Goal: Book appointment/travel/reservation

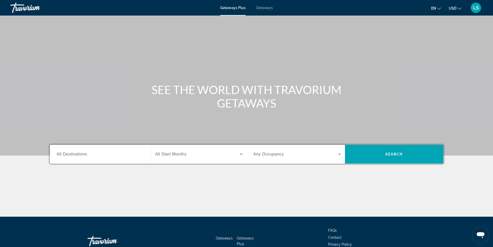
click at [82, 153] on span "All Destinations" at bounding box center [72, 154] width 31 height 4
click at [82, 153] on input "Destination All Destinations" at bounding box center [100, 154] width 87 height 6
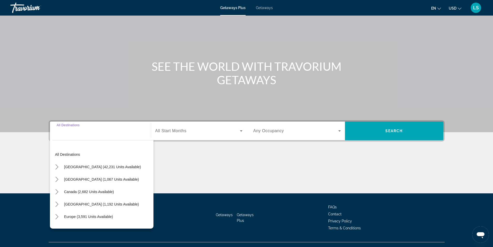
scroll to position [33, 0]
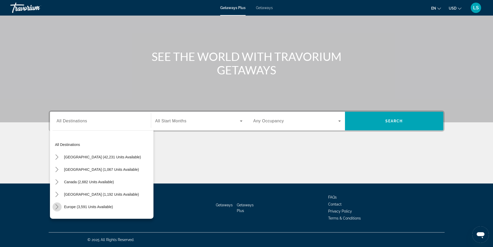
click at [56, 207] on icon "Toggle Europe (3,591 units available) submenu" at bounding box center [56, 206] width 5 height 5
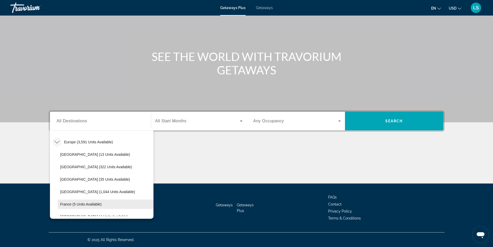
click at [84, 203] on span "France (5 units available)" at bounding box center [80, 204] width 41 height 4
type input "**********"
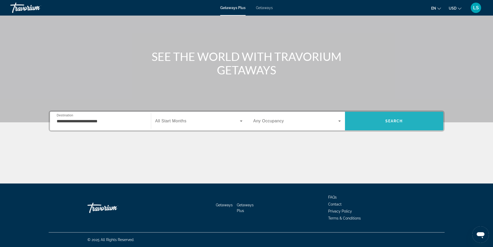
click at [395, 123] on span "Search" at bounding box center [394, 121] width 18 height 4
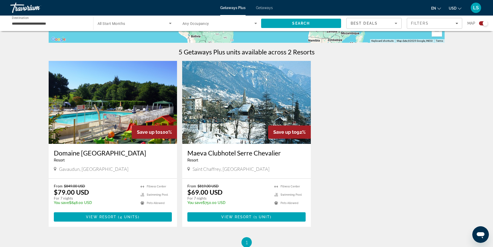
scroll to position [155, 0]
